Goal: Task Accomplishment & Management: Use online tool/utility

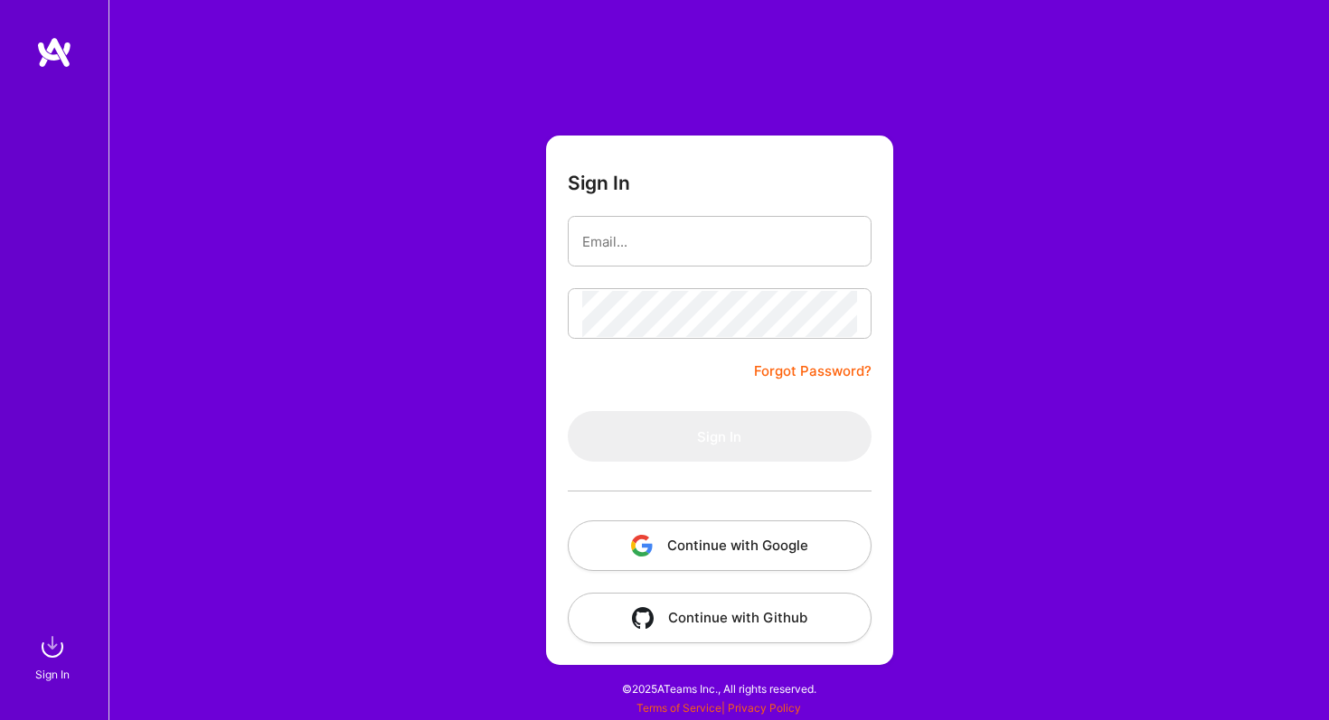
type input "[DOMAIN_NAME][EMAIL_ADDRESS][DOMAIN_NAME]"
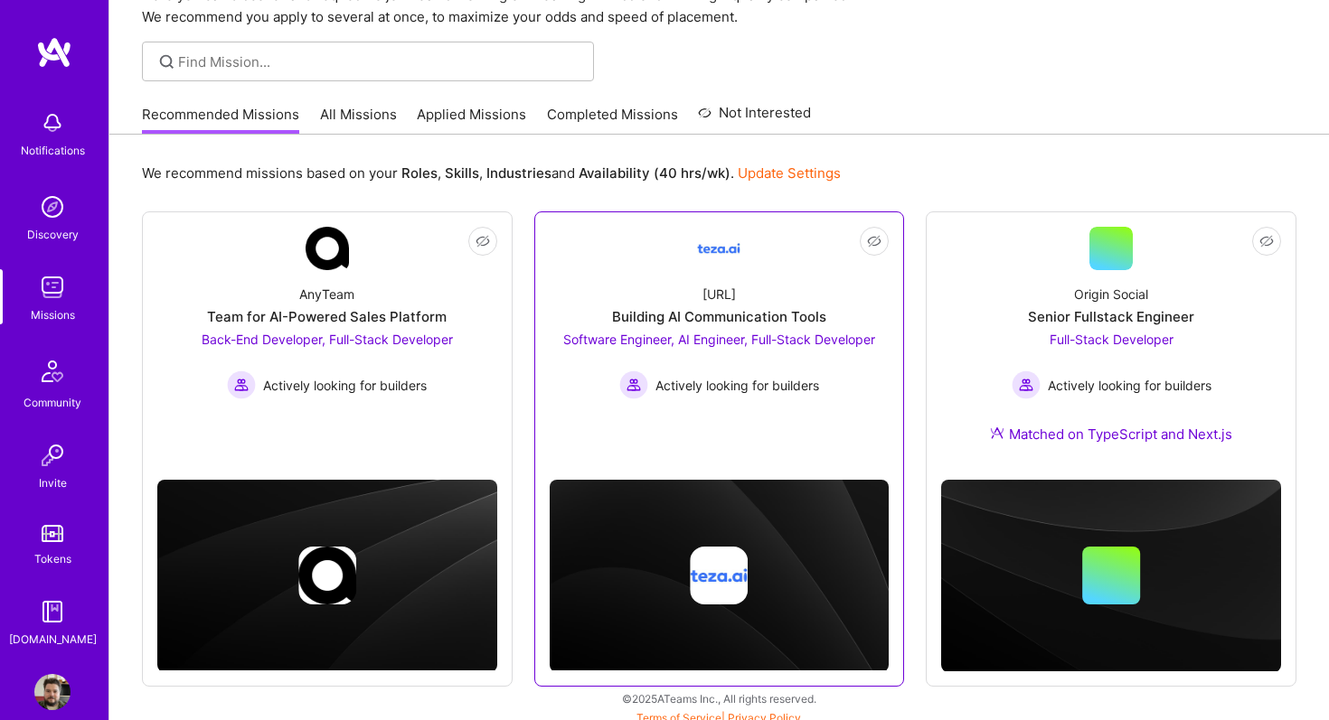
scroll to position [102, 0]
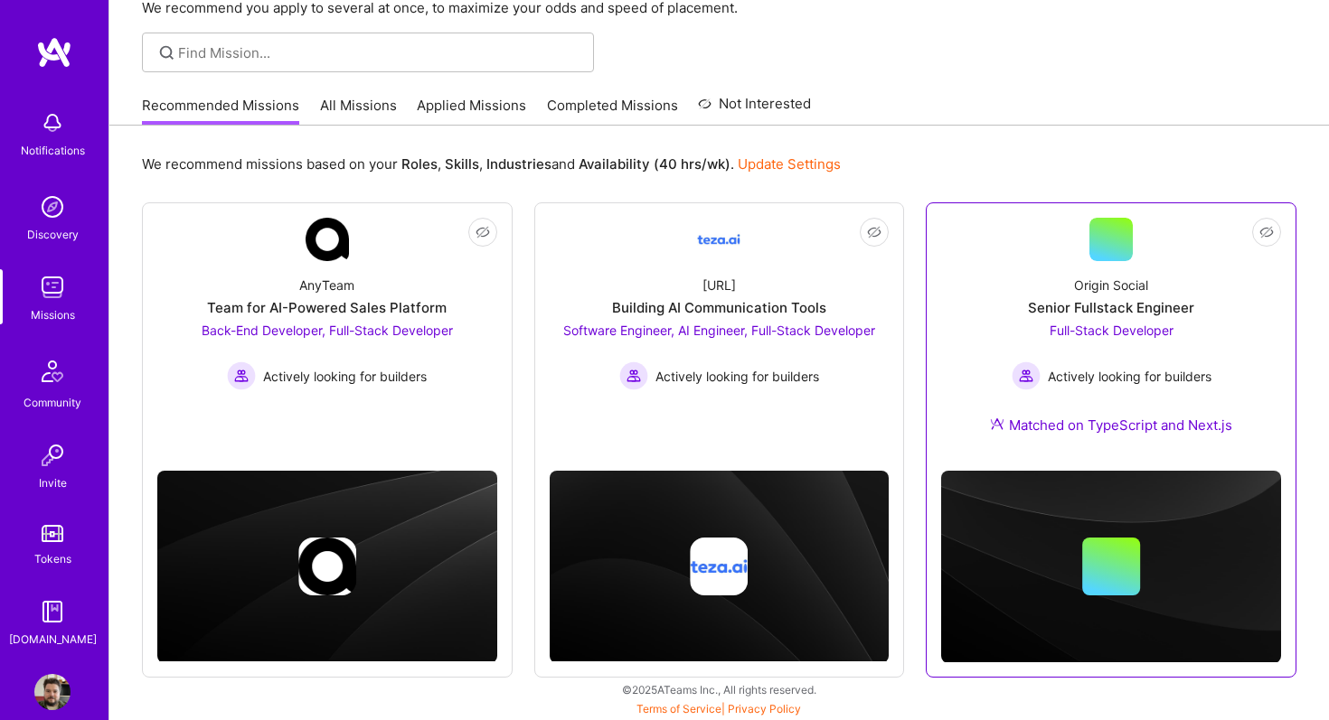
click at [1113, 332] on span "Full-Stack Developer" at bounding box center [1111, 330] width 124 height 15
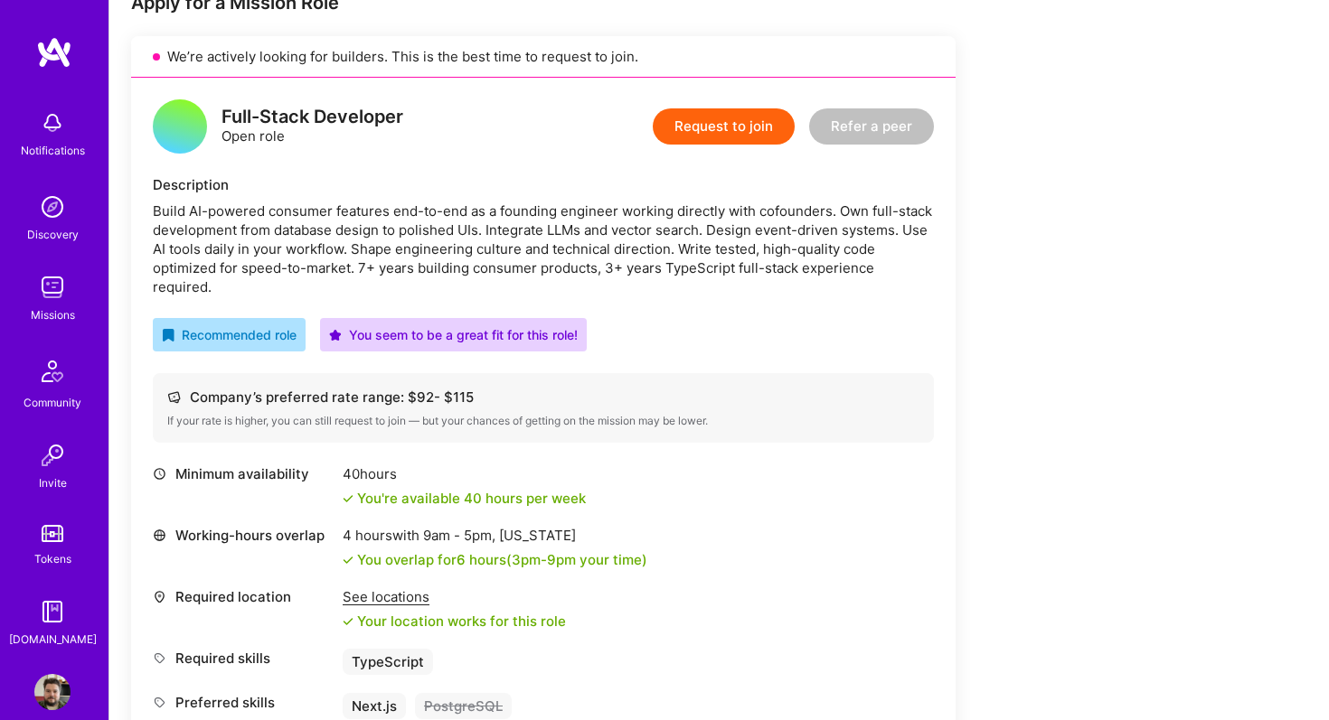
scroll to position [379, 0]
